Goal: Navigation & Orientation: Find specific page/section

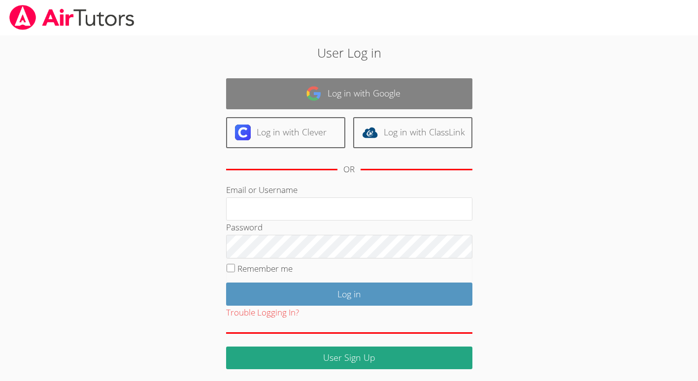
click at [331, 99] on link "Log in with Google" at bounding box center [349, 93] width 246 height 31
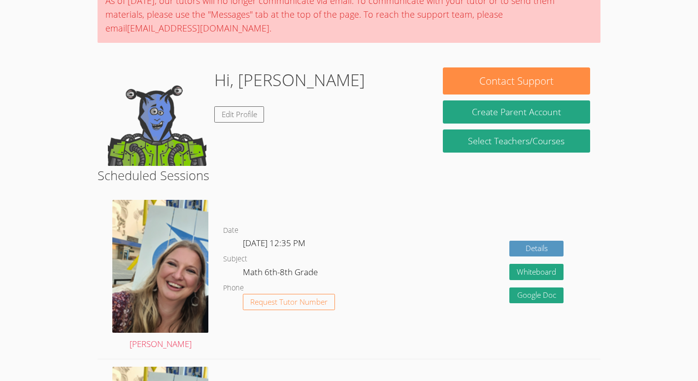
scroll to position [92, 0]
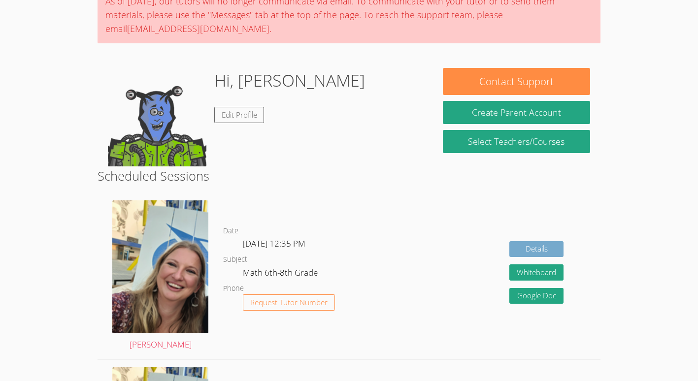
click at [523, 248] on link "Details" at bounding box center [536, 249] width 54 height 16
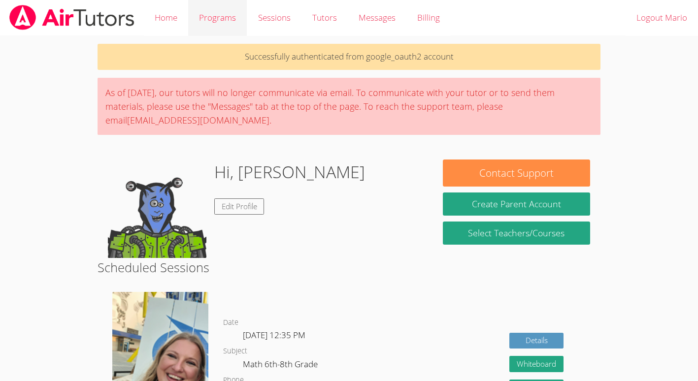
click at [217, 18] on link "Programs" at bounding box center [217, 18] width 59 height 36
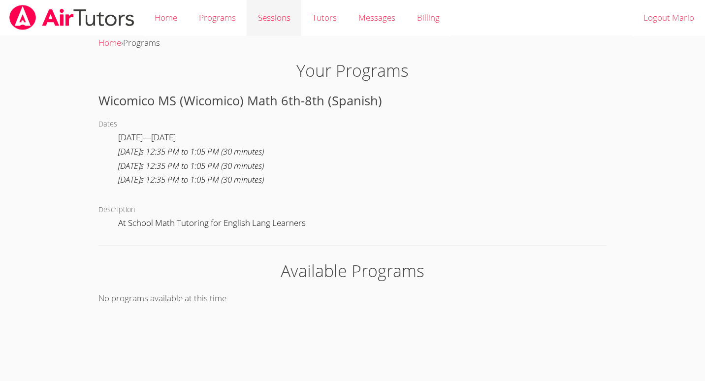
click at [271, 22] on link "Sessions" at bounding box center [274, 18] width 54 height 36
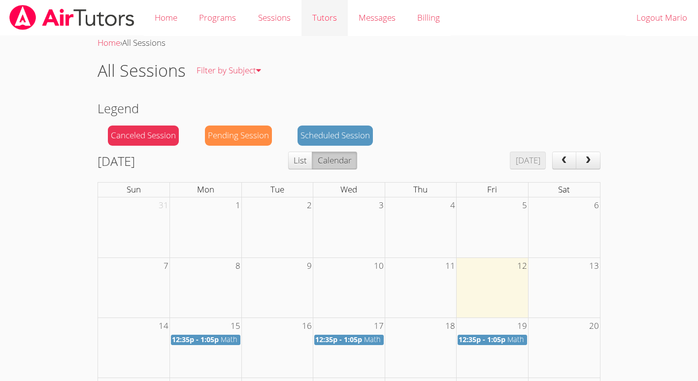
click at [332, 24] on link "Tutors" at bounding box center [324, 18] width 46 height 36
